Goal: Information Seeking & Learning: Understand process/instructions

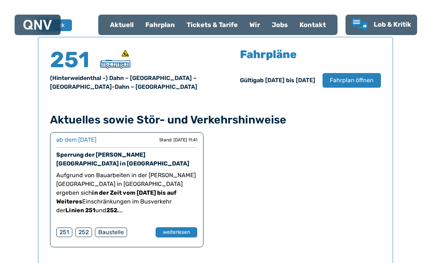
click at [352, 82] on span "Fahrplan öffnen" at bounding box center [351, 80] width 44 height 9
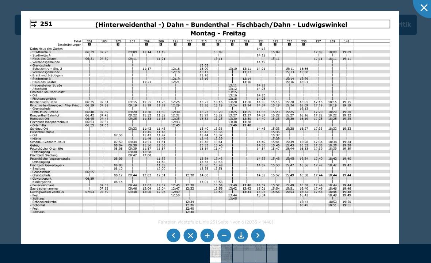
click at [259, 231] on li at bounding box center [258, 235] width 14 height 14
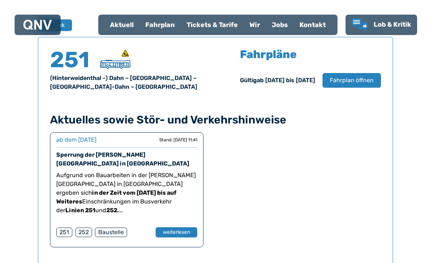
click at [347, 85] on button "Fahrplan öffnen" at bounding box center [351, 80] width 58 height 15
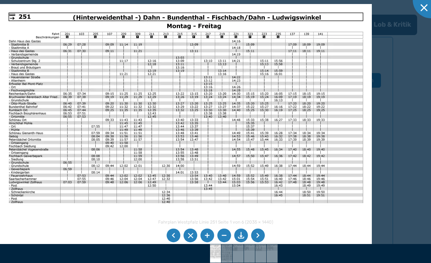
click at [260, 235] on li at bounding box center [258, 235] width 14 height 14
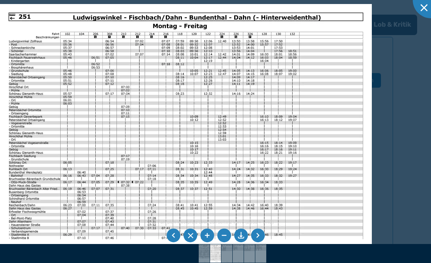
click at [258, 236] on li at bounding box center [258, 235] width 14 height 14
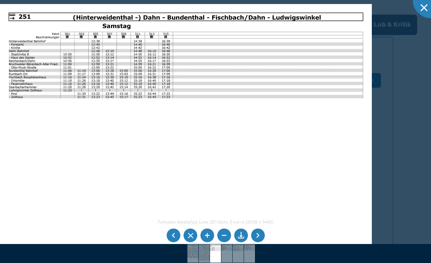
click at [174, 234] on li at bounding box center [173, 235] width 14 height 14
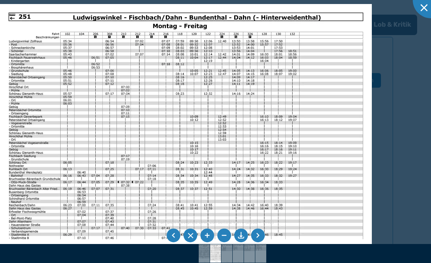
click at [260, 234] on li at bounding box center [258, 235] width 14 height 14
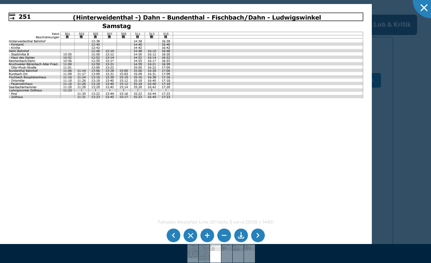
click at [259, 235] on li at bounding box center [258, 235] width 14 height 14
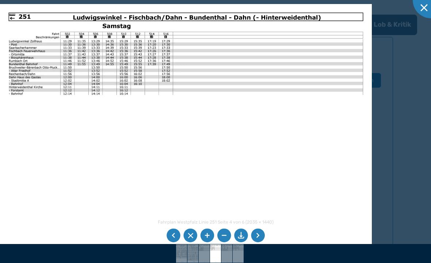
click at [259, 231] on li at bounding box center [258, 235] width 14 height 14
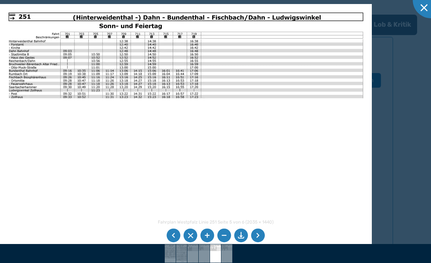
click at [173, 232] on li at bounding box center [173, 235] width 14 height 14
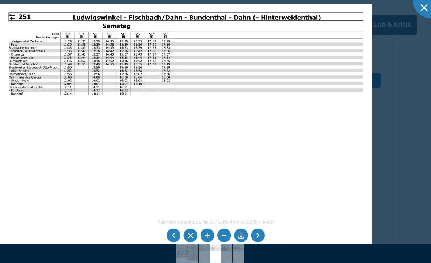
click at [260, 234] on li at bounding box center [258, 235] width 14 height 14
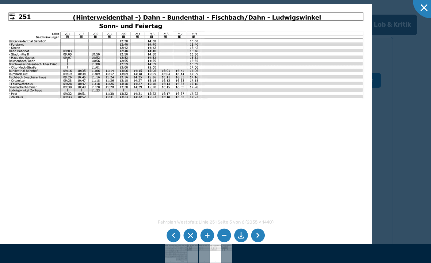
click at [260, 235] on li at bounding box center [258, 235] width 14 height 14
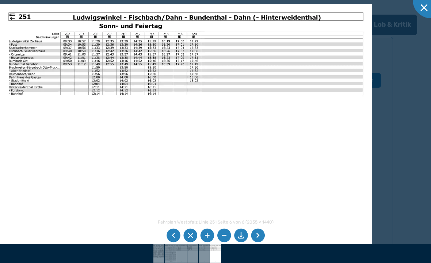
click at [259, 235] on li at bounding box center [258, 235] width 14 height 14
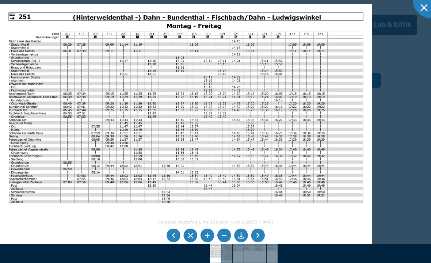
click at [258, 230] on li at bounding box center [258, 235] width 14 height 14
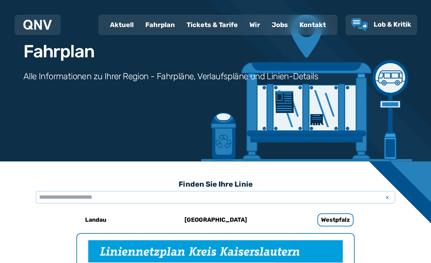
scroll to position [46, 0]
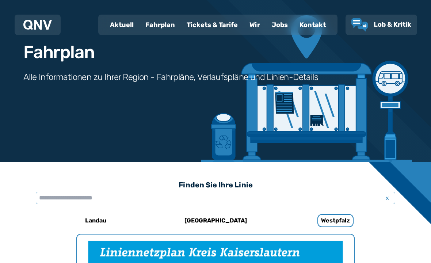
click at [203, 27] on div "Tickets & Tarife" at bounding box center [212, 24] width 63 height 19
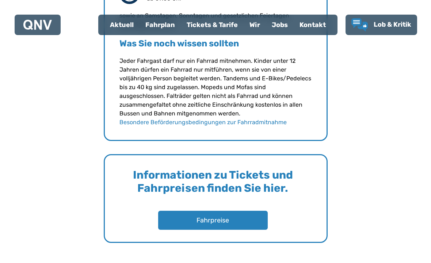
scroll to position [1029, 0]
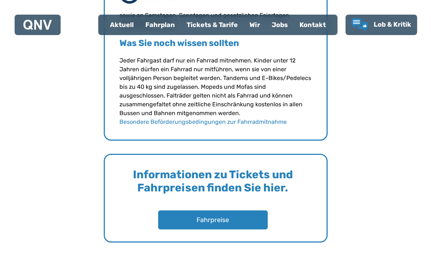
click at [225, 219] on button "Fahrpreise" at bounding box center [212, 219] width 109 height 19
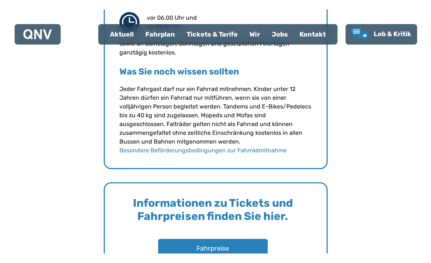
scroll to position [1026, 0]
